Goal: Information Seeking & Learning: Find specific fact

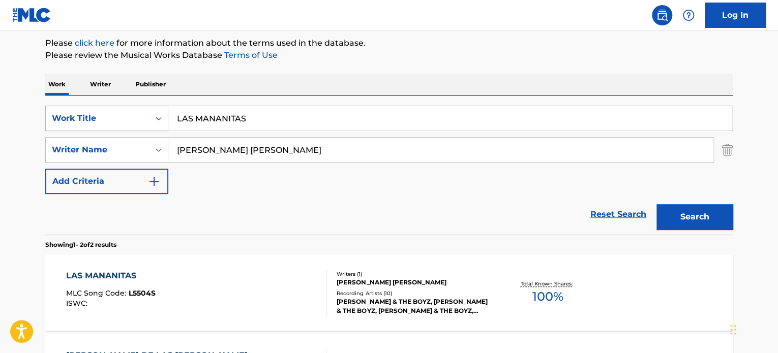
drag, startPoint x: 222, startPoint y: 119, endPoint x: 136, endPoint y: 119, distance: 85.9
click at [150, 119] on div "SearchWithCriteria65d1a431-7d0c-4d17-9e0f-2cb753d82a4e Work Title LAS MANANITAS" at bounding box center [388, 118] width 687 height 25
paste input "WILL THE CIRCLE BE UNBROKEN"
type input "WILL THE CIRCLE BE UNBROKEN"
click at [107, 203] on div "Reset Search Search" at bounding box center [388, 214] width 687 height 41
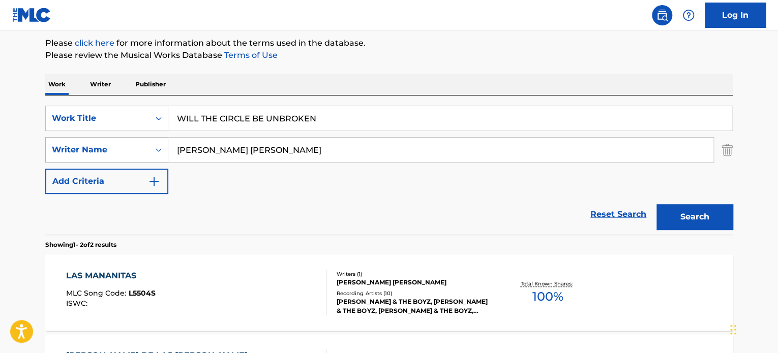
drag, startPoint x: 389, startPoint y: 150, endPoint x: 96, endPoint y: 137, distance: 293.5
click at [95, 138] on div "SearchWithCriteria8b79f4b7-5980-4e04-9212-94a02003ab21 Writer Name [PERSON_NAME…" at bounding box center [388, 149] width 687 height 25
paste input "[PERSON_NAME]"
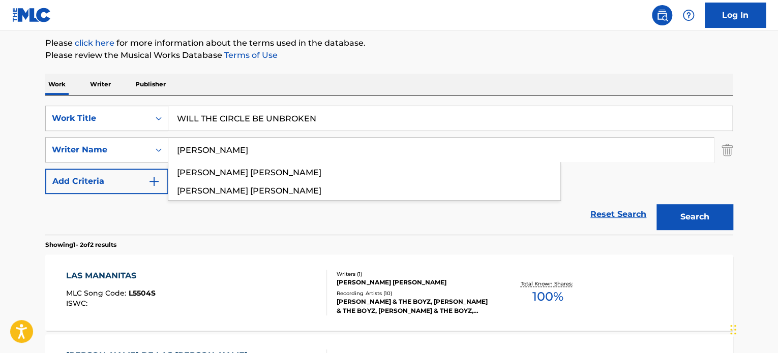
type input "[PERSON_NAME]"
click at [676, 235] on section "Showing 1 - 2 of 2 results" at bounding box center [388, 242] width 687 height 15
click at [676, 231] on div "Search" at bounding box center [691, 214] width 81 height 41
click at [668, 225] on button "Search" at bounding box center [694, 216] width 76 height 25
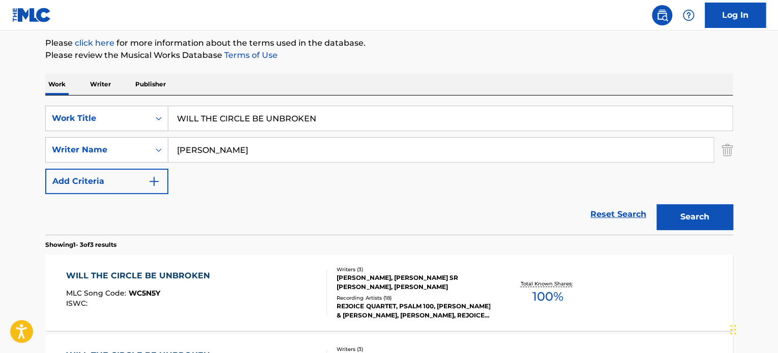
click at [409, 290] on div "[PERSON_NAME], [PERSON_NAME] SR [PERSON_NAME], [PERSON_NAME]" at bounding box center [412, 282] width 153 height 18
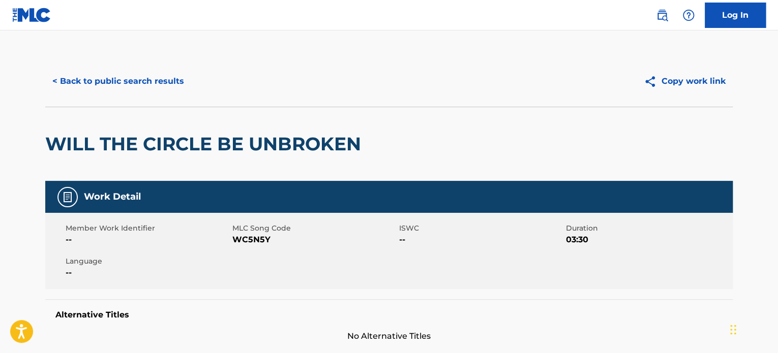
click at [130, 83] on button "< Back to public search results" at bounding box center [118, 81] width 146 height 25
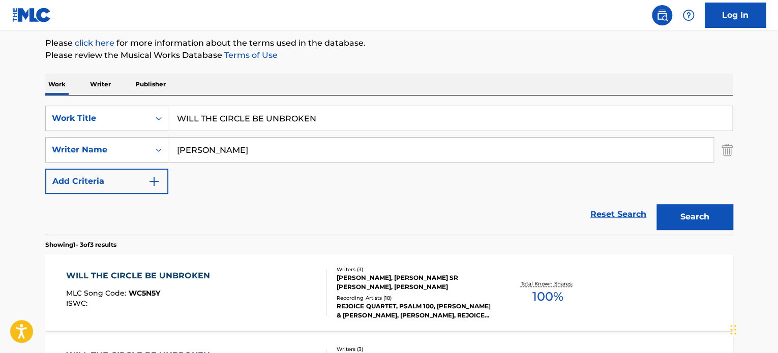
drag, startPoint x: 302, startPoint y: 144, endPoint x: 232, endPoint y: 164, distance: 73.0
click at [146, 143] on div "SearchWithCriteria8b79f4b7-5980-4e04-9212-94a02003ab21 Writer Name [PERSON_NAME]" at bounding box center [388, 149] width 687 height 25
paste input "[PERSON_NAME] [PERSON_NAME]"
type input "[PERSON_NAME] [PERSON_NAME]"
click at [718, 229] on button "Search" at bounding box center [694, 216] width 76 height 25
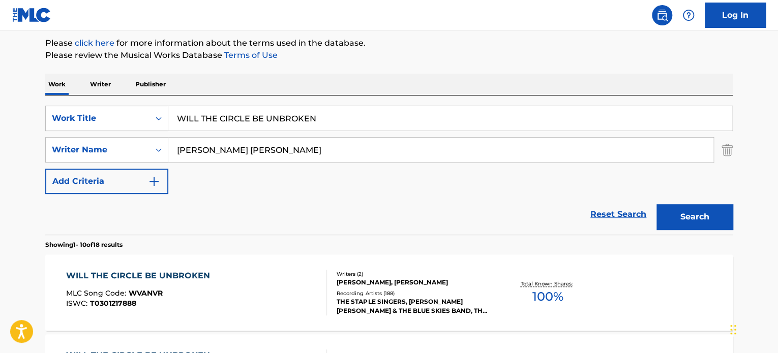
click at [305, 290] on div "WILL THE CIRCLE BE UNBROKEN MLC Song Code : WVANVR ISWC : T0301217888" at bounding box center [196, 293] width 261 height 46
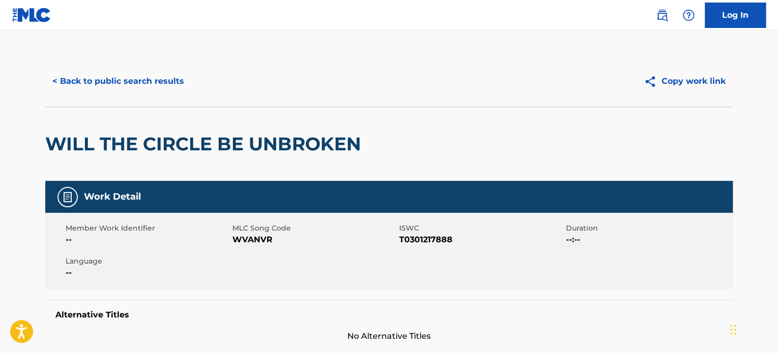
click at [135, 80] on button "< Back to public search results" at bounding box center [118, 81] width 146 height 25
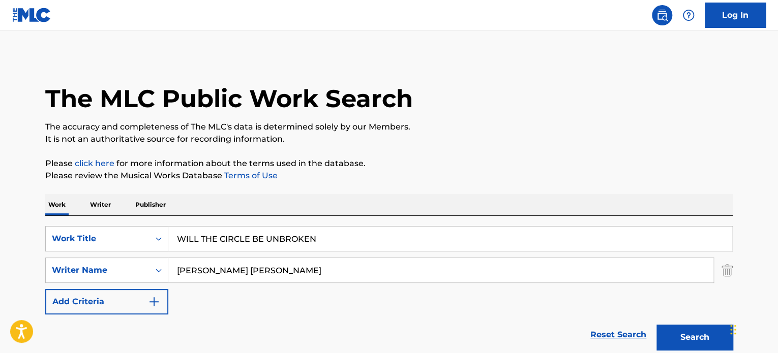
scroll to position [120, 0]
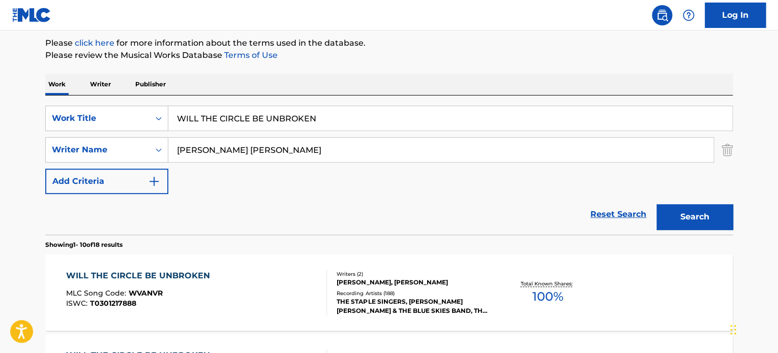
drag, startPoint x: 356, startPoint y: 120, endPoint x: 81, endPoint y: 90, distance: 276.6
paste input "DREAMS COME TRUE"
type input "DREAMS COME TRUE"
drag, startPoint x: 128, startPoint y: 212, endPoint x: 140, endPoint y: 209, distance: 12.6
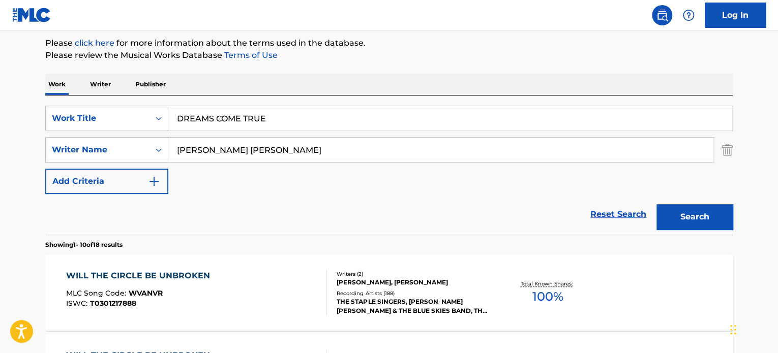
click at [129, 212] on div "Reset Search Search" at bounding box center [388, 214] width 687 height 41
drag, startPoint x: 380, startPoint y: 148, endPoint x: 56, endPoint y: 128, distance: 324.3
click at [82, 132] on div "SearchWithCriteria65d1a431-7d0c-4d17-9e0f-2cb753d82a4e Work Title DREAMS COME T…" at bounding box center [388, 150] width 687 height 88
paste input "[PERSON_NAME]"
type input "[PERSON_NAME]"
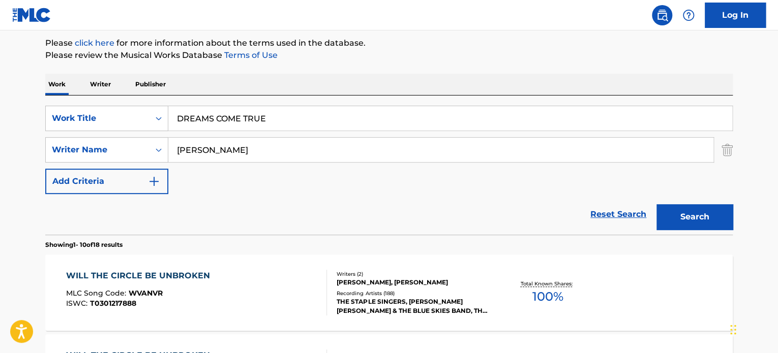
click at [709, 219] on button "Search" at bounding box center [694, 216] width 76 height 25
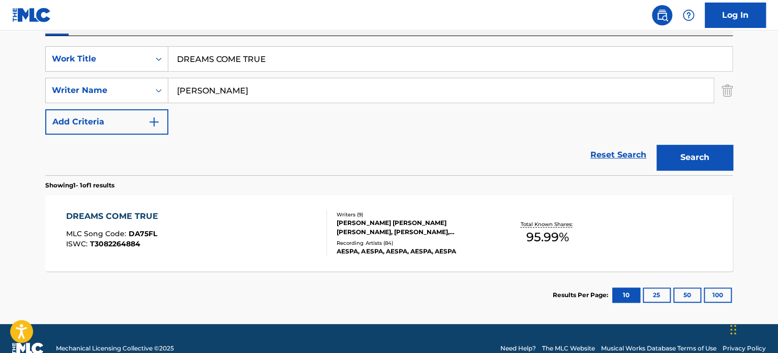
scroll to position [199, 0]
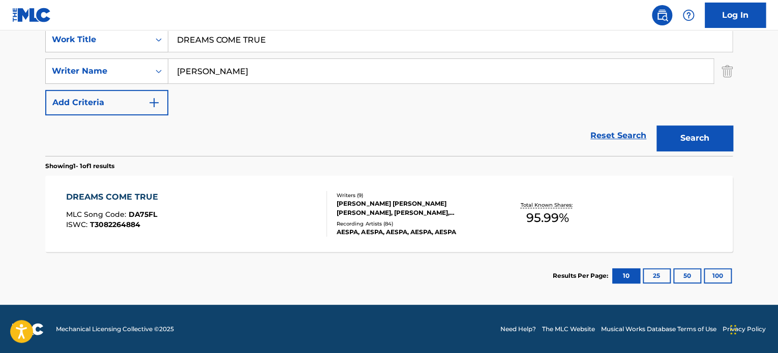
click at [390, 202] on div "[PERSON_NAME] [PERSON_NAME] [PERSON_NAME], [PERSON_NAME], [PERSON_NAME] BUM [PE…" at bounding box center [412, 208] width 153 height 18
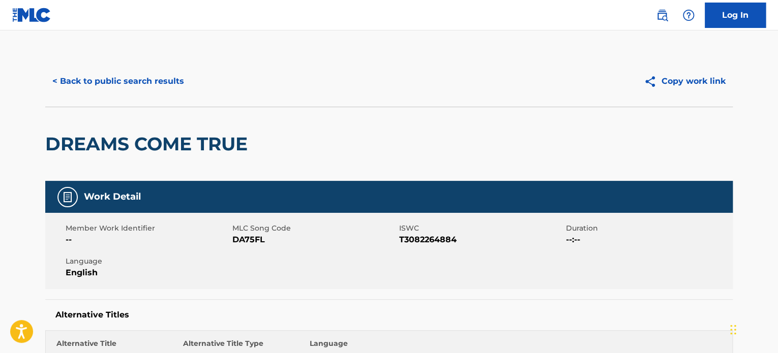
click at [157, 94] on div "< Back to public search results Copy work link" at bounding box center [388, 81] width 687 height 51
click at [157, 88] on button "< Back to public search results" at bounding box center [118, 81] width 146 height 25
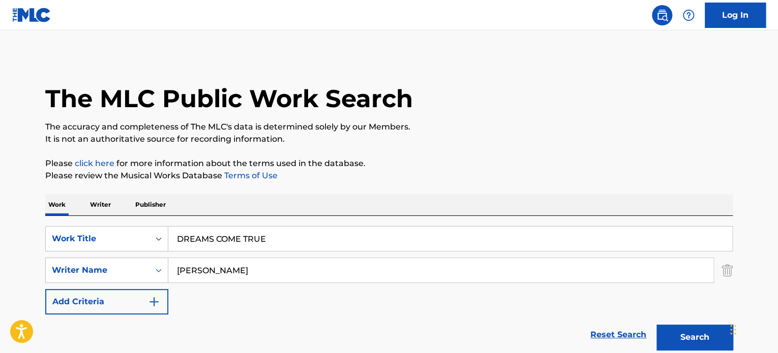
scroll to position [141, 0]
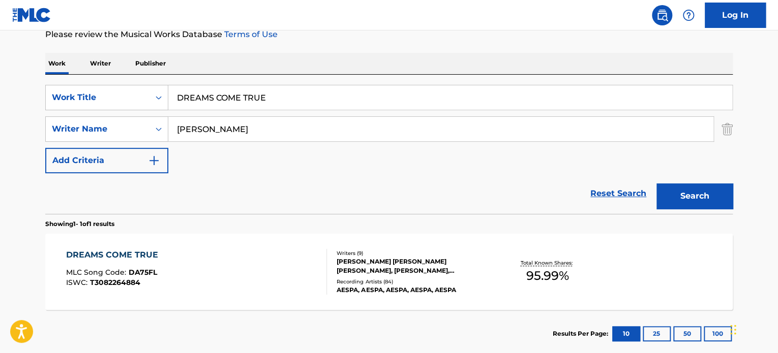
drag, startPoint x: 295, startPoint y: 136, endPoint x: 181, endPoint y: 127, distance: 113.7
click at [185, 127] on input "[PERSON_NAME]" at bounding box center [440, 129] width 545 height 24
paste input "[PERSON_NAME]"
drag, startPoint x: 289, startPoint y: 126, endPoint x: 104, endPoint y: 93, distance: 188.3
click at [121, 93] on div "SearchWithCriteria65d1a431-7d0c-4d17-9e0f-2cb753d82a4e Work Title DREAMS COME T…" at bounding box center [388, 129] width 687 height 88
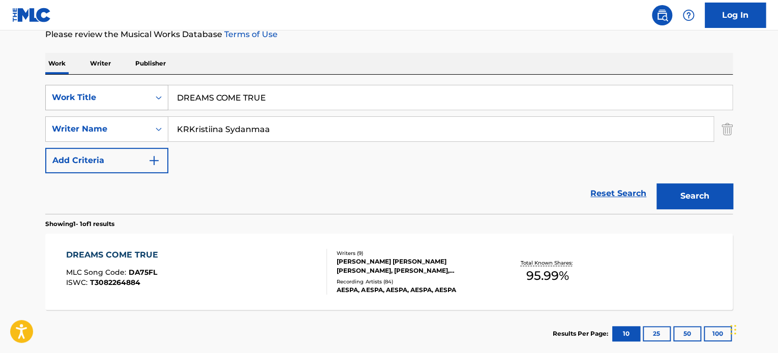
paste input "Search Form"
click at [656, 183] on button "Search" at bounding box center [694, 195] width 76 height 25
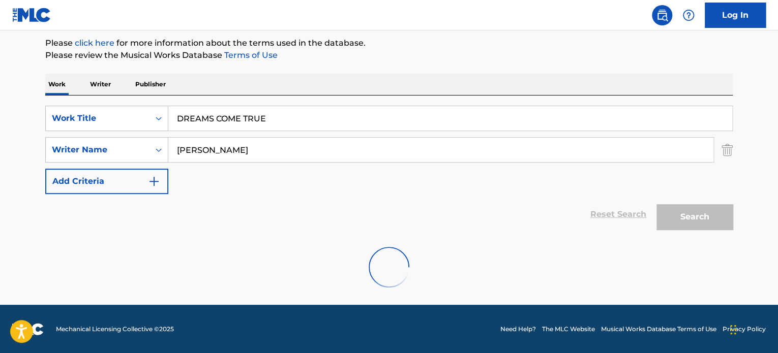
scroll to position [87, 0]
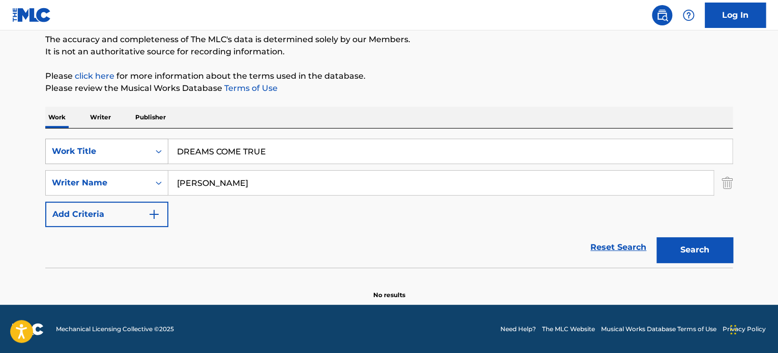
drag, startPoint x: 284, startPoint y: 180, endPoint x: 110, endPoint y: 158, distance: 174.7
click at [112, 158] on div "SearchWithCriteria65d1a431-7d0c-4d17-9e0f-2cb753d82a4e Work Title DREAMS COME T…" at bounding box center [388, 183] width 687 height 88
paste input "Sipi Castren"
drag, startPoint x: 694, startPoint y: 251, endPoint x: 354, endPoint y: 229, distance: 340.6
click at [693, 251] on button "Search" at bounding box center [694, 249] width 76 height 25
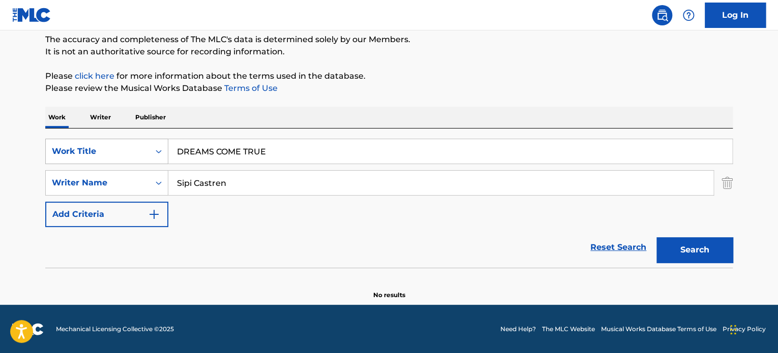
drag, startPoint x: 237, startPoint y: 183, endPoint x: 69, endPoint y: 163, distance: 169.4
click at [81, 164] on div "SearchWithCriteria65d1a431-7d0c-4d17-9e0f-2cb753d82a4e Work Title DREAMS COME T…" at bounding box center [388, 183] width 687 height 88
paste input "IPI CASTREN"
type input "SIPI CASTREN"
click at [656, 237] on button "Search" at bounding box center [694, 249] width 76 height 25
